Goal: Navigation & Orientation: Find specific page/section

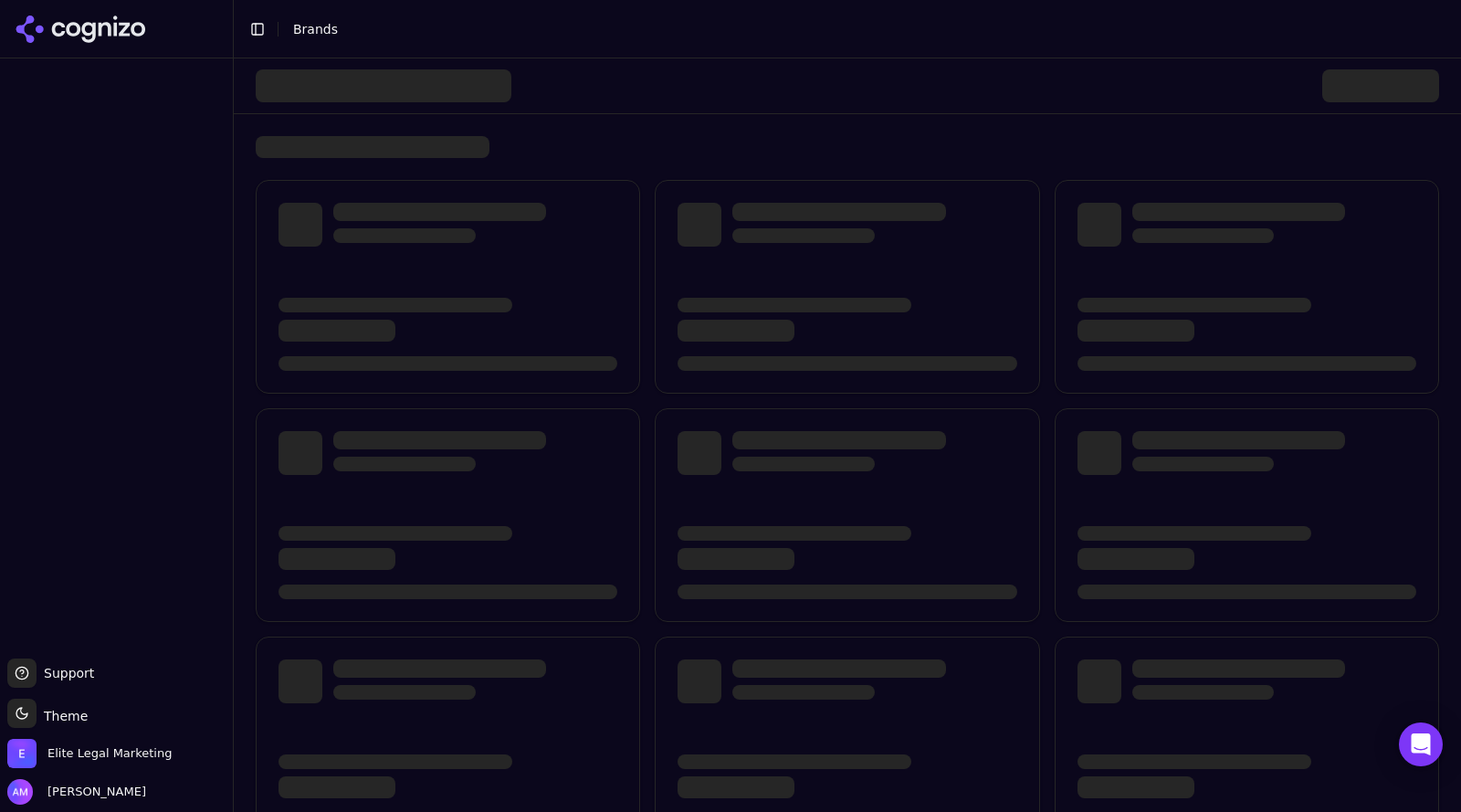
click at [58, 130] on div at bounding box center [116, 354] width 233 height 592
click at [401, 176] on div at bounding box center [847, 607] width 1183 height 942
click at [17, 146] on div at bounding box center [116, 354] width 233 height 592
click at [60, 50] on div at bounding box center [116, 29] width 233 height 58
click at [123, 157] on div at bounding box center [116, 354] width 233 height 592
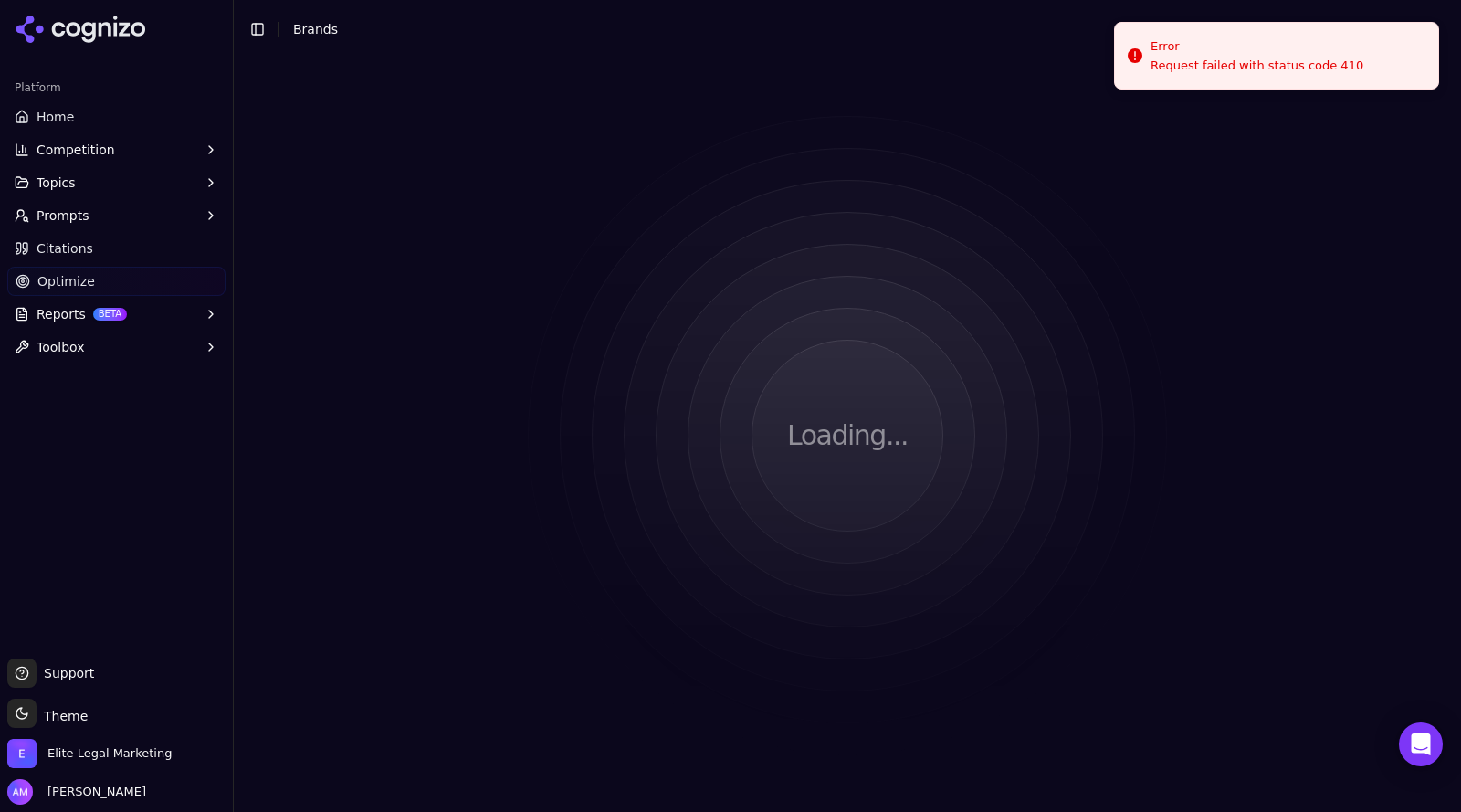
click at [221, 133] on div "Platform Home Competition Topics Prompts Citations Optimize Reports BETA Toolbox" at bounding box center [116, 358] width 233 height 585
click at [69, 110] on span "Home" at bounding box center [55, 116] width 38 height 18
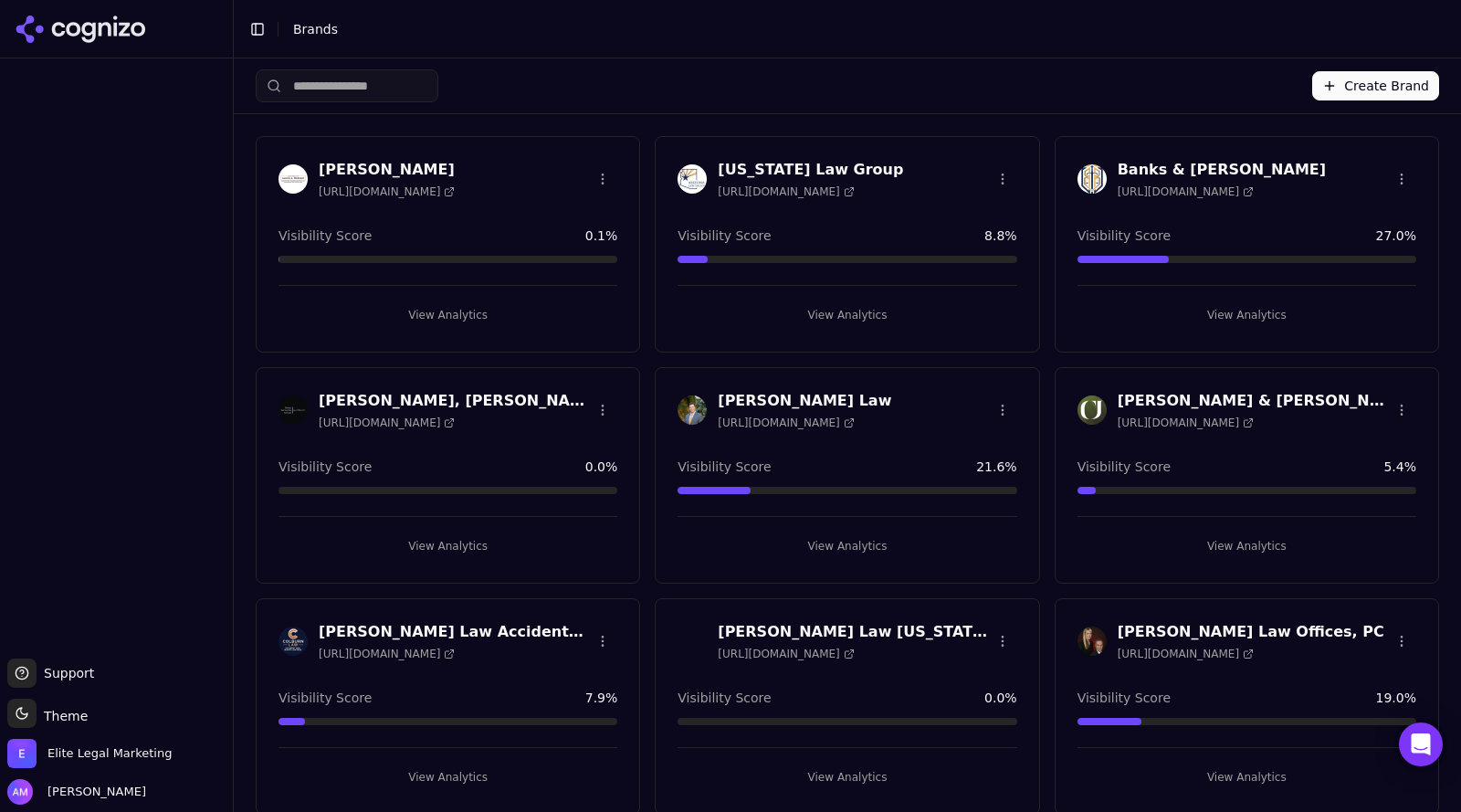
click at [84, 29] on icon at bounding box center [88, 32] width 14 height 21
